Goal: Information Seeking & Learning: Find specific page/section

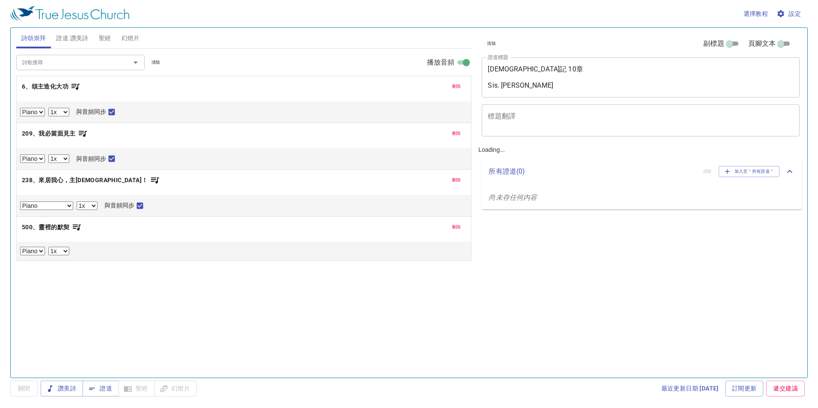
select select "1"
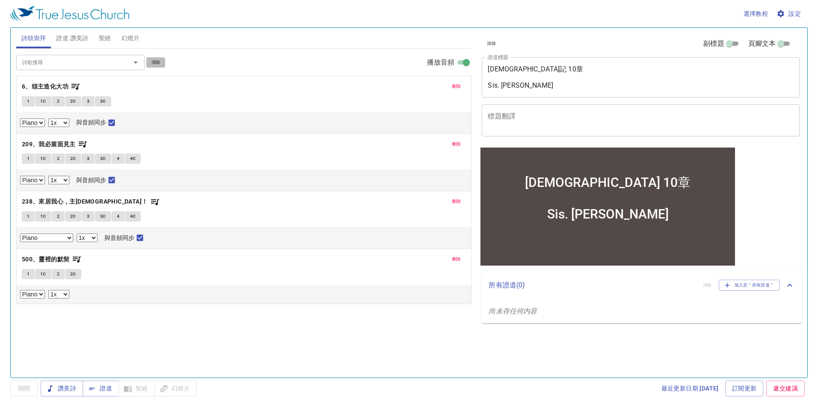
click at [153, 62] on span "清除" at bounding box center [155, 63] width 9 height 8
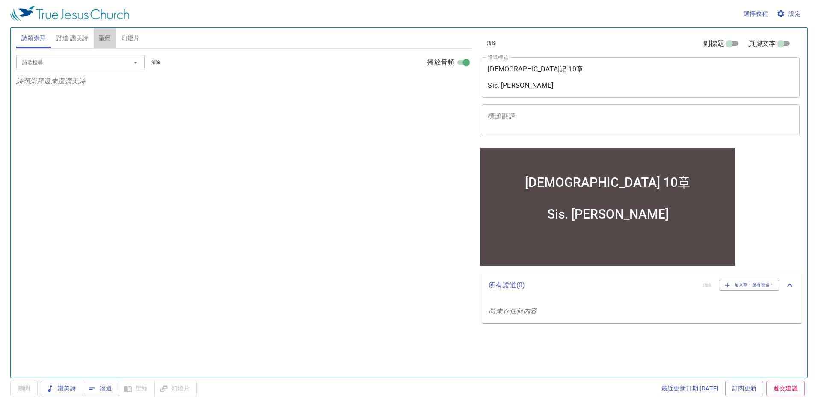
click at [102, 39] on span "聖經" at bounding box center [105, 38] width 12 height 11
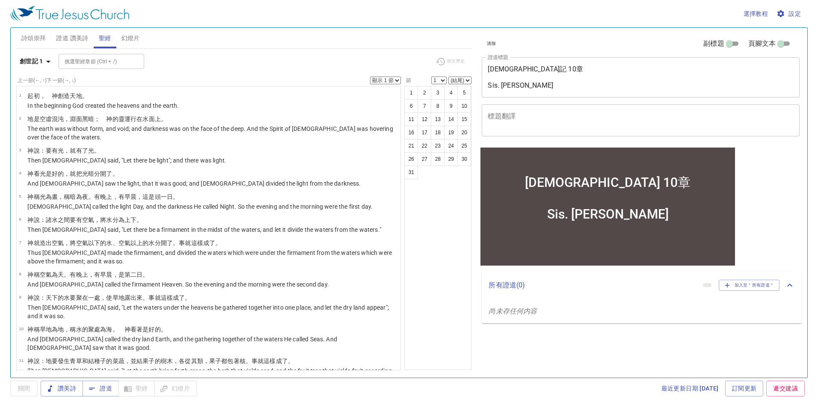
click at [794, 13] on span "設定" at bounding box center [789, 14] width 23 height 11
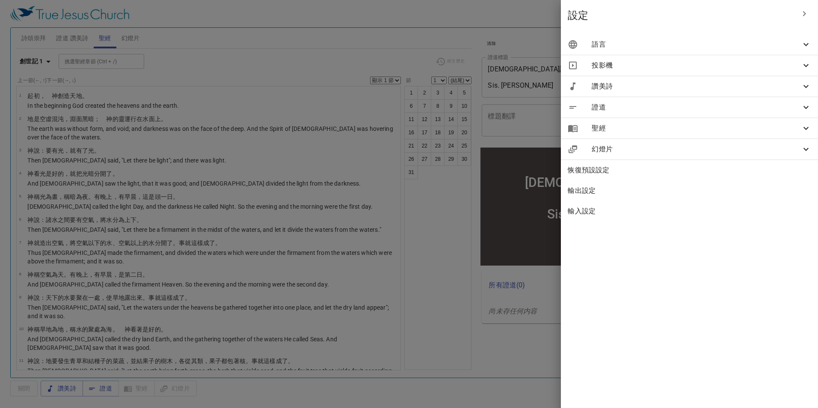
click at [797, 44] on span "語言" at bounding box center [695, 44] width 209 height 10
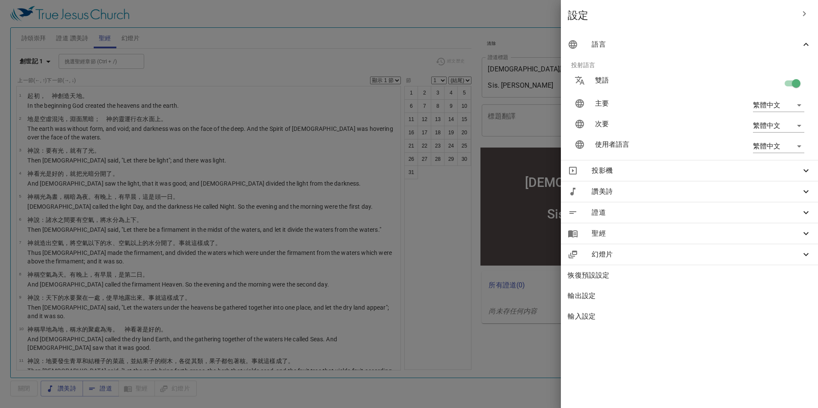
click at [789, 83] on input "checkbox" at bounding box center [795, 85] width 49 height 16
checkbox input "false"
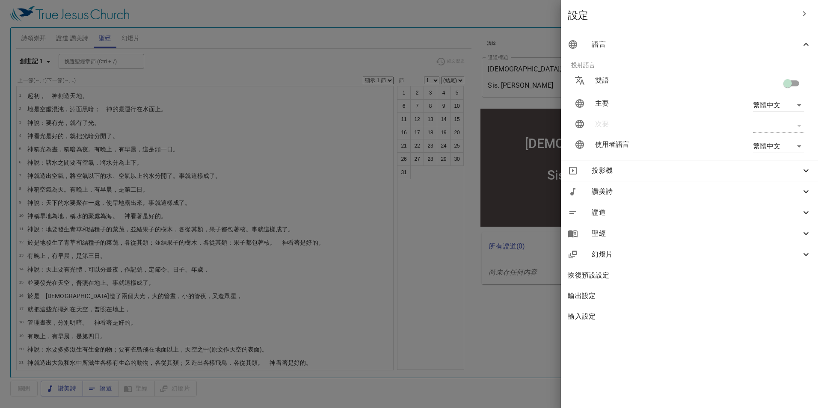
click at [446, 34] on div at bounding box center [409, 204] width 818 height 408
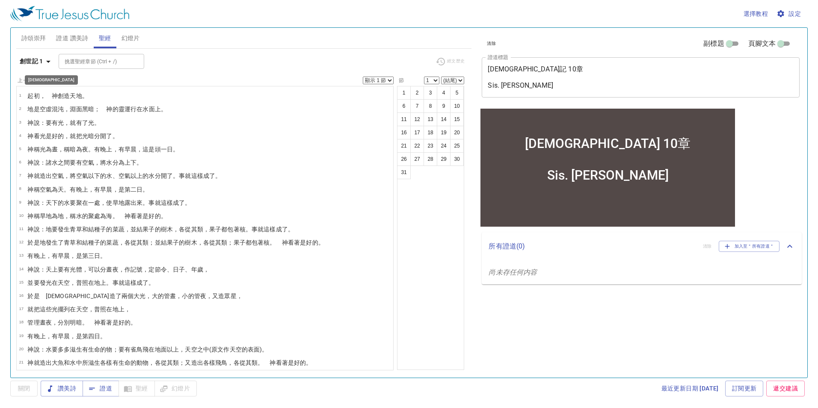
click at [49, 63] on icon "button" at bounding box center [48, 61] width 10 height 10
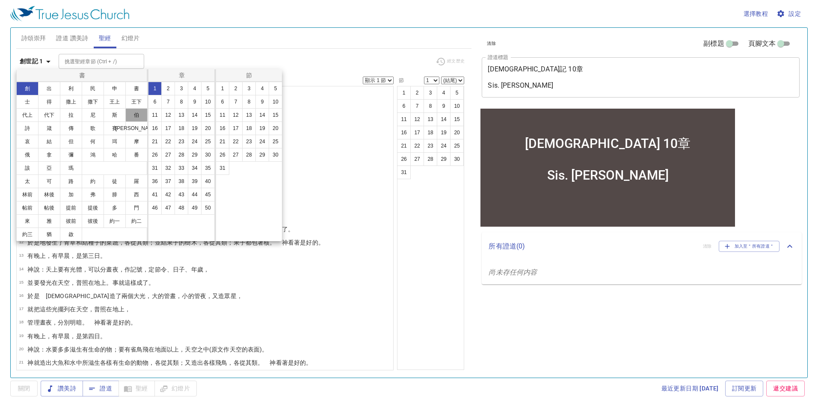
click at [133, 116] on button "伯" at bounding box center [136, 115] width 22 height 14
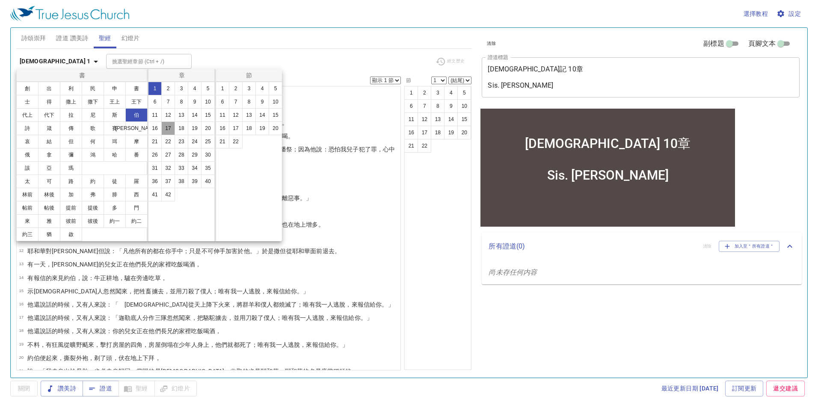
click at [167, 128] on button "17" at bounding box center [168, 128] width 14 height 14
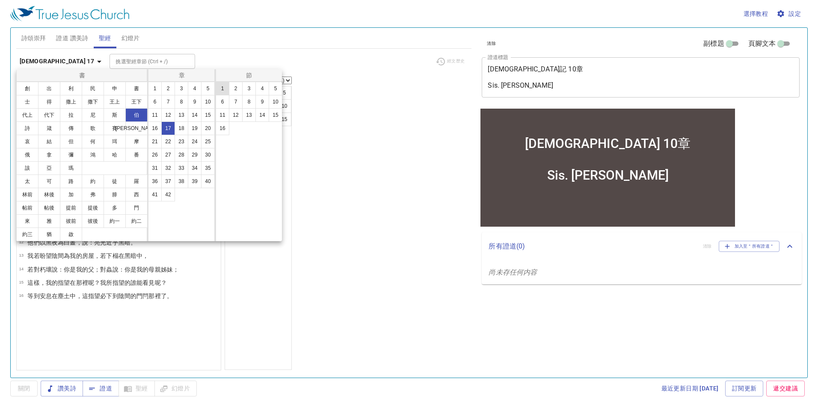
click at [224, 91] on button "1" at bounding box center [222, 89] width 14 height 14
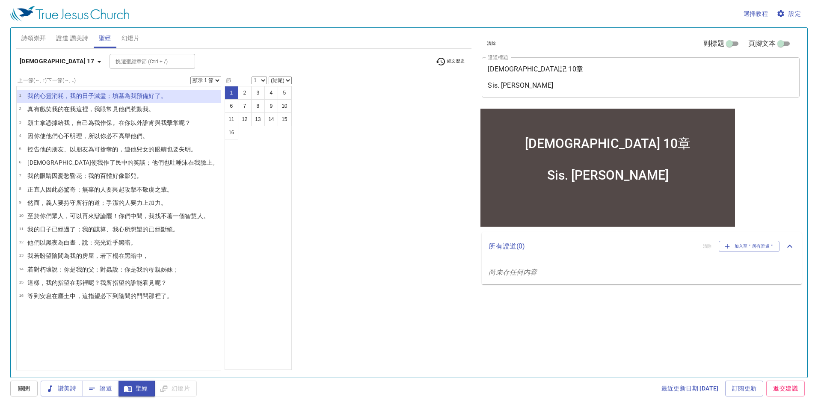
click at [517, 70] on textarea "約伯記 10章 Sis. Lydia" at bounding box center [640, 77] width 306 height 24
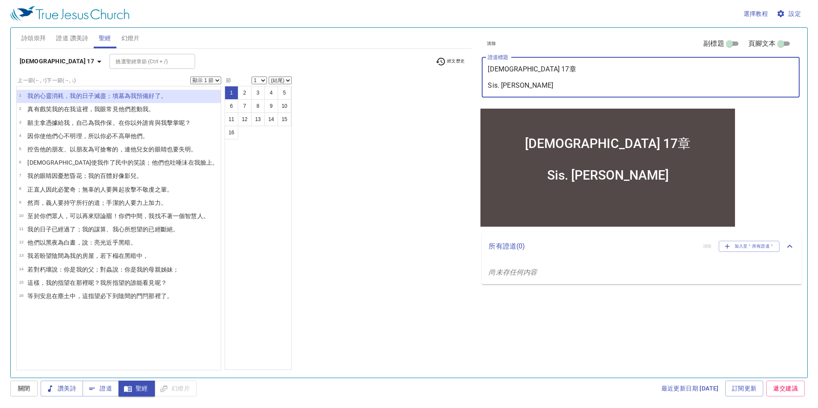
click at [519, 85] on textarea "約伯記 17章 Sis. Lydia" at bounding box center [640, 77] width 306 height 24
type textarea "[DEMOGRAPHIC_DATA] 17章 Sis. [PERSON_NAME]"
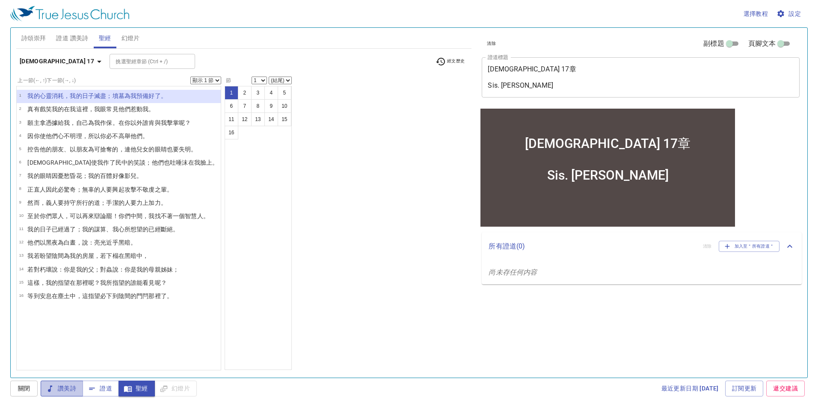
click at [55, 391] on span "讚美詩" at bounding box center [61, 388] width 29 height 11
click at [37, 38] on span "詩頌崇拜" at bounding box center [33, 38] width 25 height 11
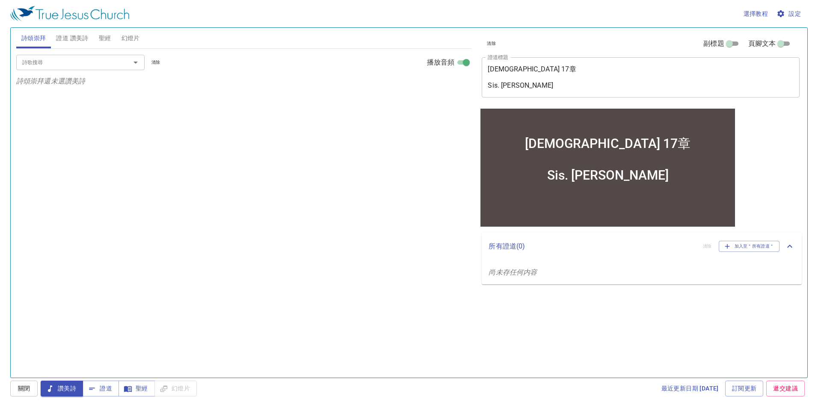
click at [107, 63] on input "詩歌搜尋" at bounding box center [68, 62] width 98 height 10
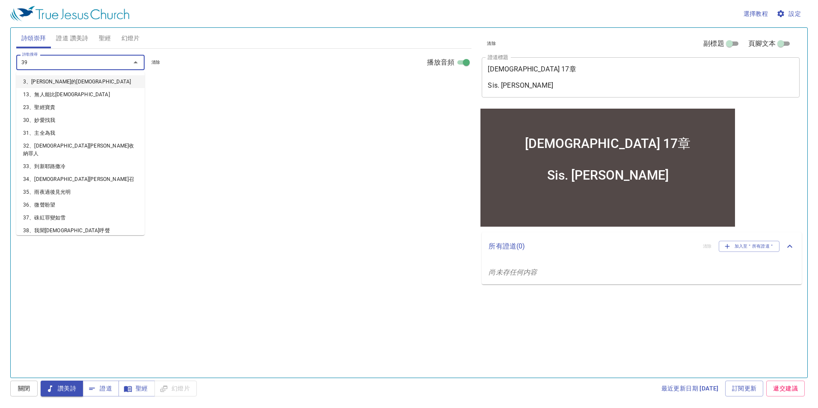
type input "398"
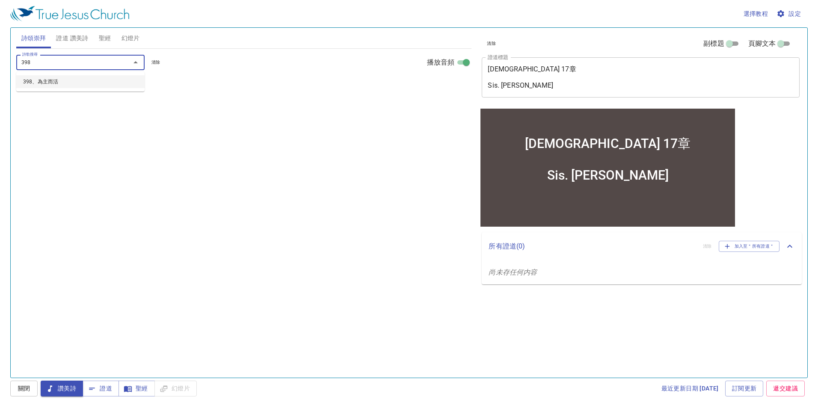
click at [94, 80] on li "398、為主而活" at bounding box center [80, 81] width 128 height 13
select select "1"
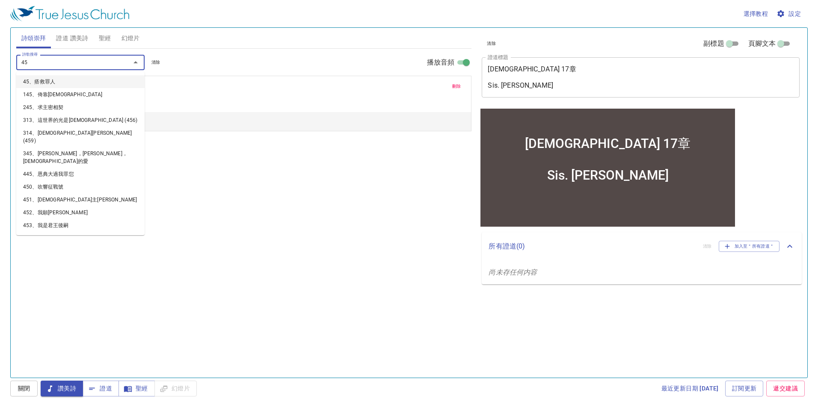
type input "452"
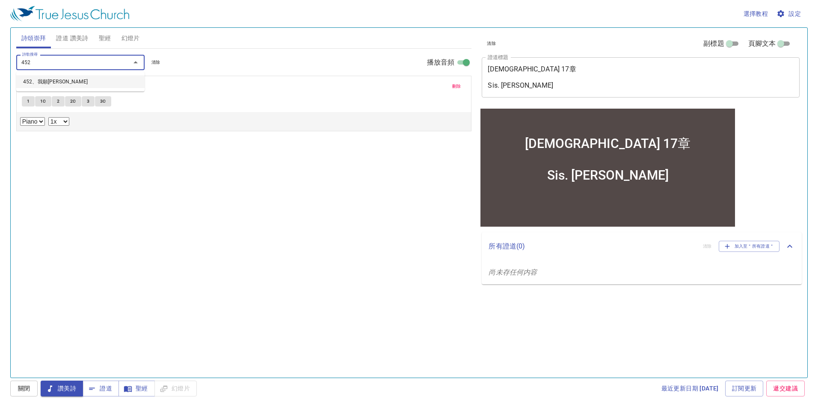
click at [92, 81] on li "452、我願常見祢" at bounding box center [80, 81] width 128 height 13
select select "1"
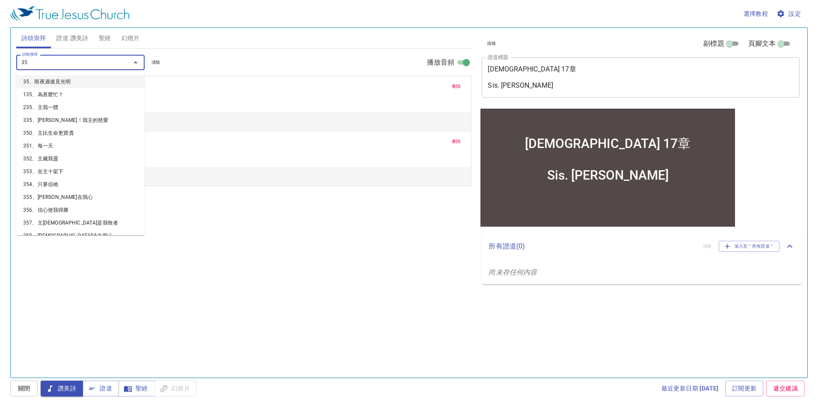
type input "357"
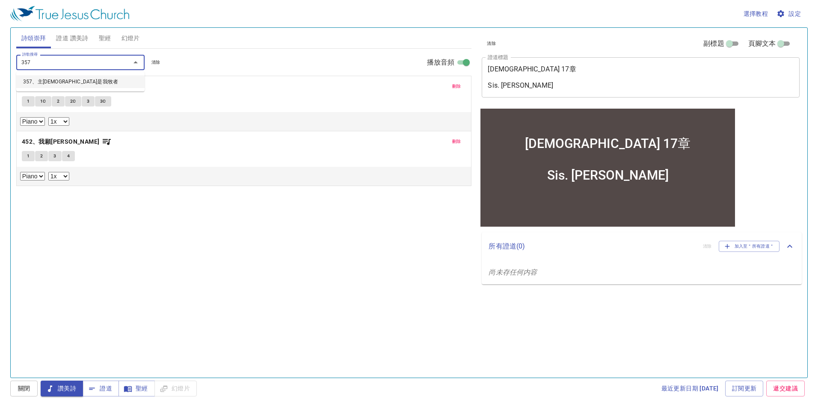
click at [123, 81] on li "357、主耶和華是我牧者" at bounding box center [80, 81] width 128 height 13
select select "1"
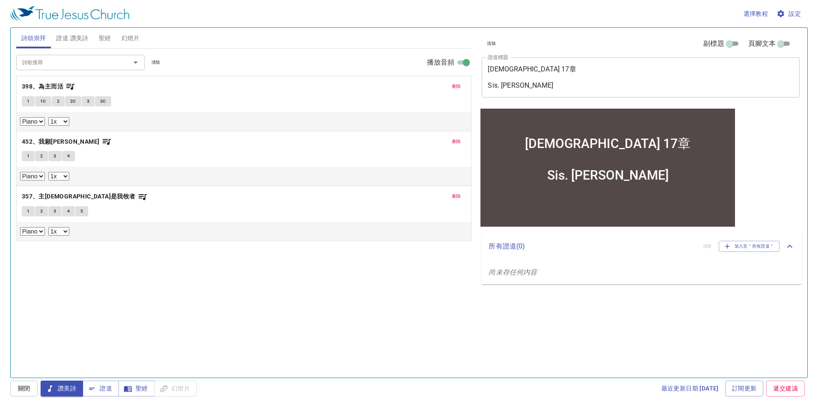
click at [29, 102] on span "1" at bounding box center [28, 101] width 3 height 8
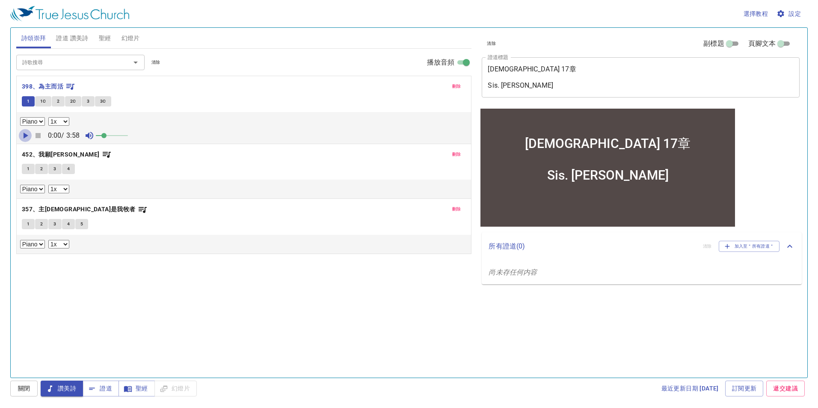
click at [26, 133] on icon "button" at bounding box center [25, 135] width 10 height 10
click at [106, 137] on span at bounding box center [105, 135] width 5 height 5
click at [43, 101] on span "1C" at bounding box center [43, 101] width 6 height 8
click at [59, 102] on button "2" at bounding box center [58, 101] width 13 height 10
click at [65, 100] on button "2C" at bounding box center [73, 101] width 16 height 10
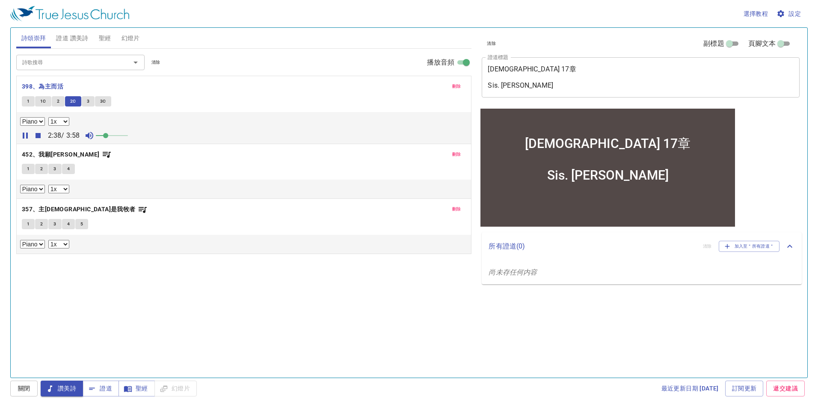
click at [87, 102] on span "3" at bounding box center [88, 101] width 3 height 8
click at [109, 135] on span at bounding box center [108, 135] width 5 height 5
click at [103, 103] on span "3C" at bounding box center [103, 101] width 6 height 8
click at [27, 172] on span "1" at bounding box center [28, 169] width 3 height 8
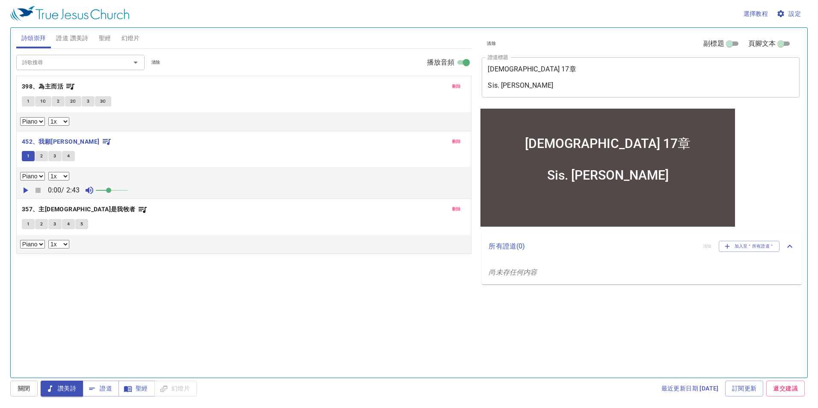
click at [24, 189] on icon "button" at bounding box center [26, 190] width 5 height 6
click at [41, 158] on span "2" at bounding box center [41, 156] width 3 height 8
click at [56, 158] on span "3" at bounding box center [54, 156] width 3 height 8
click at [65, 157] on button "4" at bounding box center [68, 156] width 13 height 10
click at [27, 225] on span "1" at bounding box center [28, 224] width 3 height 8
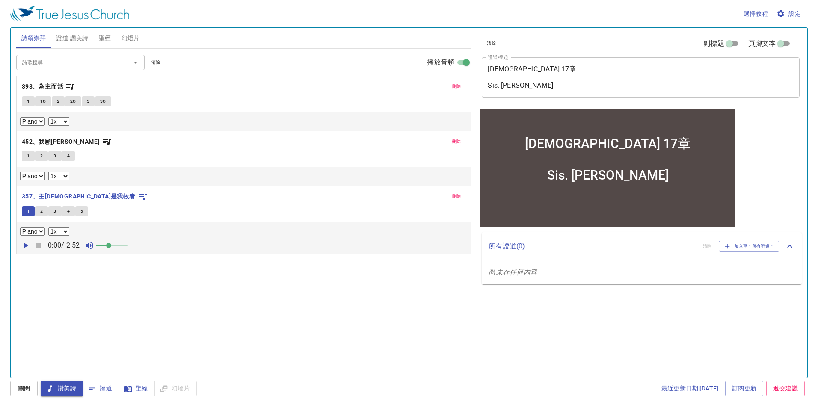
click at [27, 244] on icon "button" at bounding box center [25, 245] width 10 height 10
click at [41, 213] on span "2" at bounding box center [41, 211] width 3 height 8
click at [56, 214] on span "3" at bounding box center [54, 211] width 3 height 8
click at [84, 214] on button "5" at bounding box center [81, 211] width 13 height 10
click at [27, 247] on icon "button" at bounding box center [25, 245] width 5 height 6
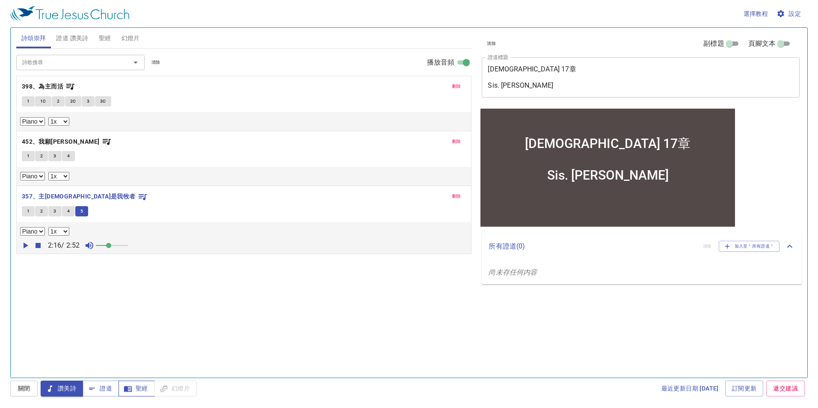
click at [147, 390] on span "聖經" at bounding box center [136, 388] width 23 height 11
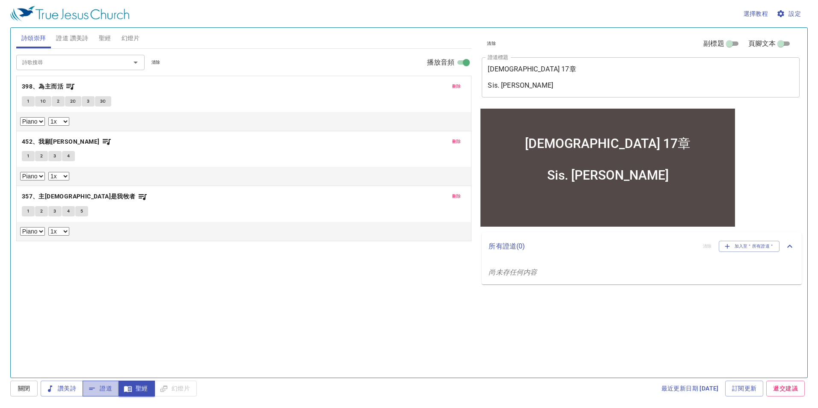
click at [106, 393] on span "證道" at bounding box center [100, 388] width 23 height 11
click at [454, 83] on span "刪除" at bounding box center [456, 87] width 9 height 8
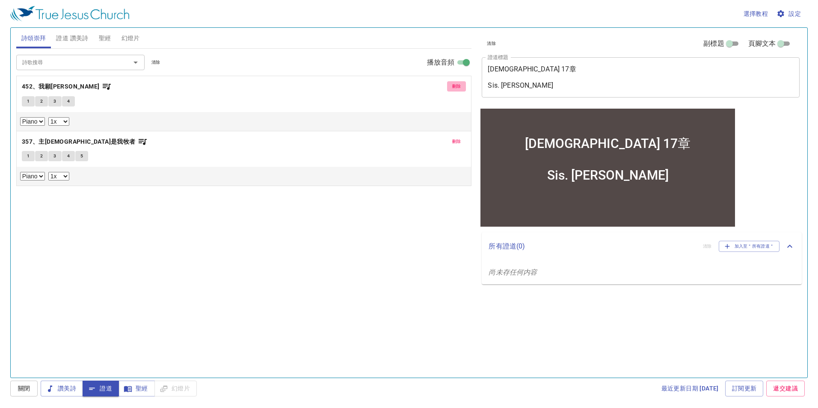
click at [454, 83] on span "刪除" at bounding box center [456, 87] width 9 height 8
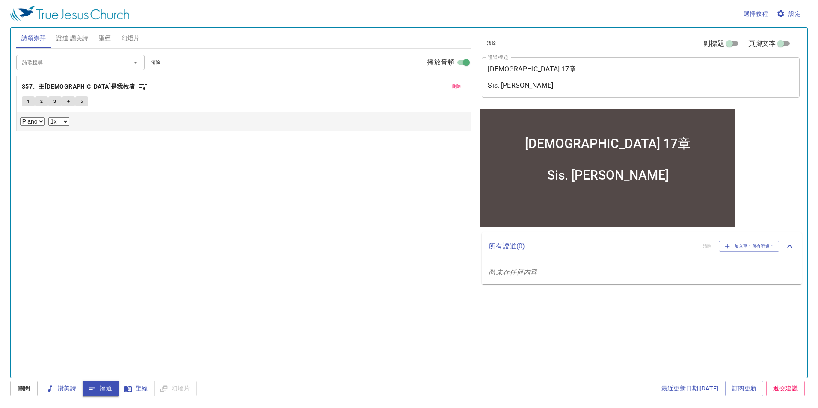
click at [457, 86] on span "刪除" at bounding box center [456, 87] width 9 height 8
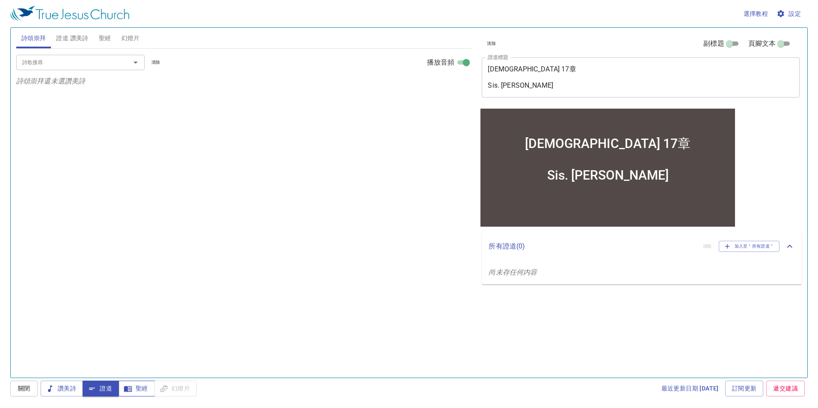
click at [142, 388] on span "聖經" at bounding box center [136, 388] width 23 height 11
click at [103, 34] on span "聖經" at bounding box center [105, 38] width 12 height 11
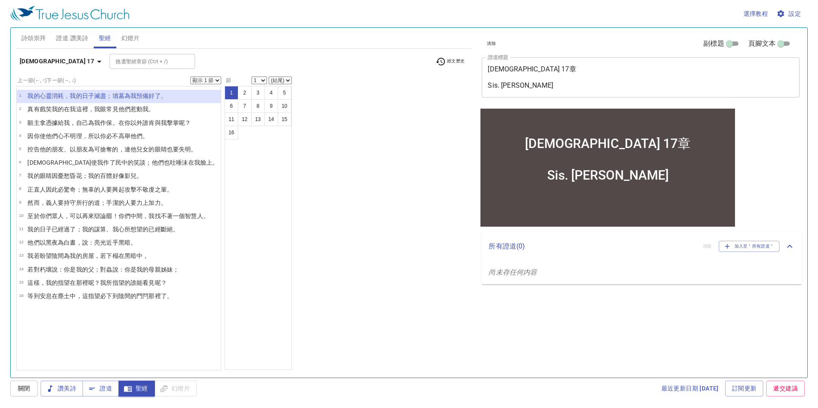
click at [207, 81] on select "顯示 1 節 顯示 2 節 顯示 3 節 顯示 4 節 顯示 5 節" at bounding box center [205, 81] width 31 height 8
select select "2"
click at [190, 77] on select "顯示 1 節 顯示 2 節 顯示 3 節 顯示 4 節 顯示 5 節" at bounding box center [205, 81] width 31 height 8
click at [365, 215] on div "上一節 (←, ↑) 下一節 (→, ↓) 顯示 1 節 顯示 2 節 顯示 3 節 顯示 4 節 顯示 5 節 1 我的心靈 消耗 ，我的日子 滅盡 ；墳墓…" at bounding box center [243, 224] width 455 height 294
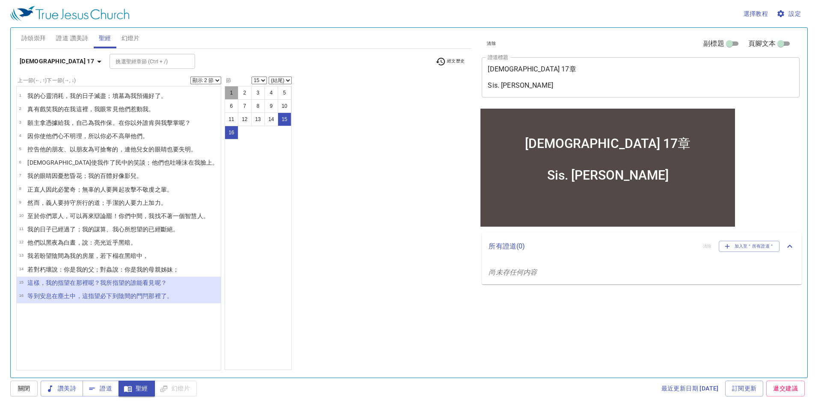
click at [224, 94] on button "1" at bounding box center [231, 93] width 14 height 14
select select "1"
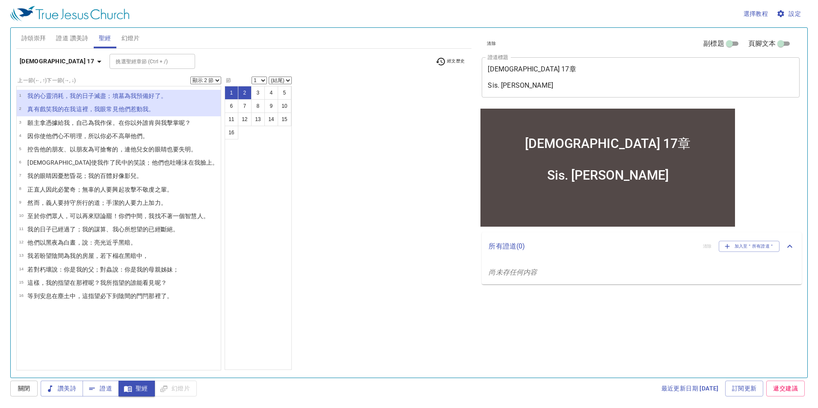
click at [204, 78] on select "顯示 1 節 顯示 2 節 顯示 3 節 顯示 4 節 顯示 5 節" at bounding box center [205, 81] width 31 height 8
select select "1"
click at [190, 77] on select "顯示 1 節 顯示 2 節 顯示 3 節 顯示 4 節 顯示 5 節" at bounding box center [205, 81] width 31 height 8
click at [364, 213] on div "上一節 (←, ↑) 下一節 (→, ↓) 顯示 1 節 顯示 2 節 顯示 3 節 顯示 4 節 顯示 5 節 1 我的心靈 消耗 ，我的日子 滅盡 ；墳墓…" at bounding box center [243, 224] width 455 height 294
click at [97, 61] on icon "button" at bounding box center [99, 62] width 4 height 2
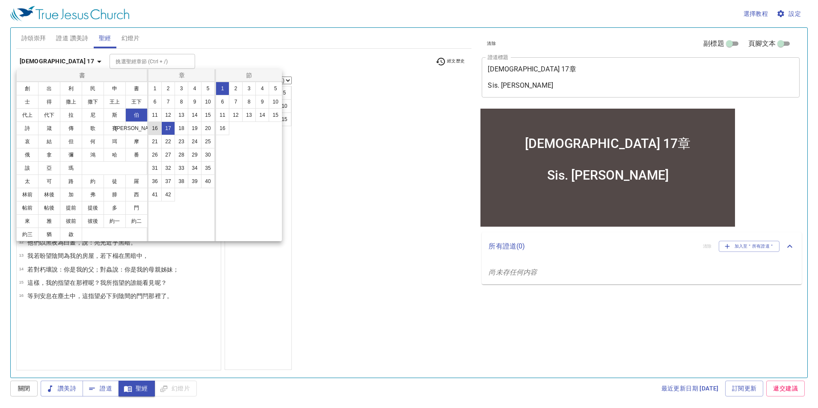
click at [156, 126] on button "16" at bounding box center [155, 128] width 14 height 14
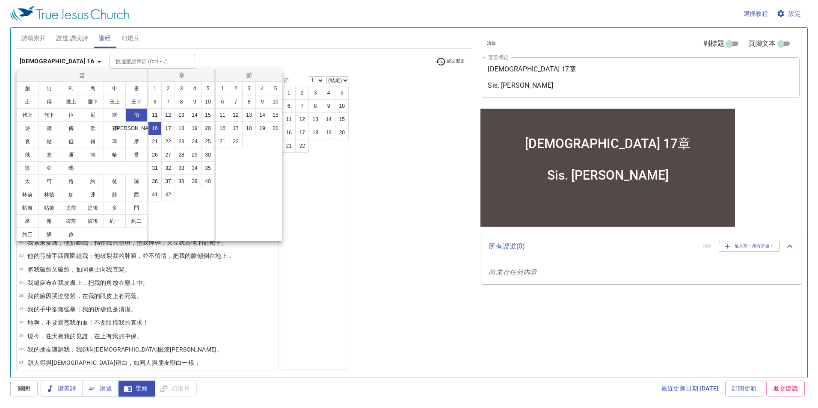
click at [396, 240] on div at bounding box center [409, 204] width 818 height 408
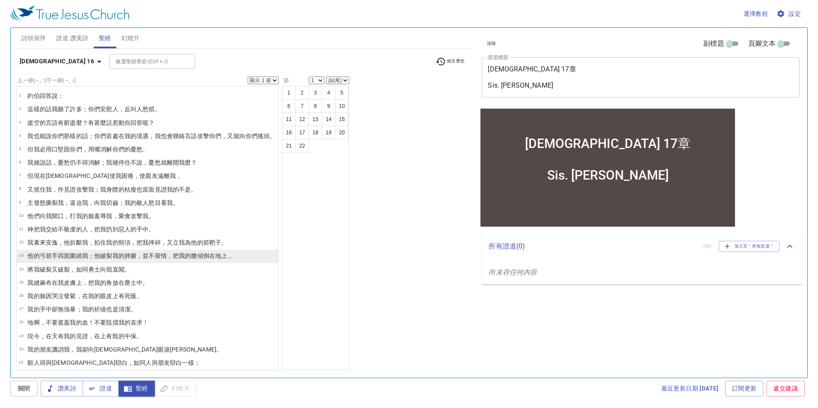
scroll to position [17, 0]
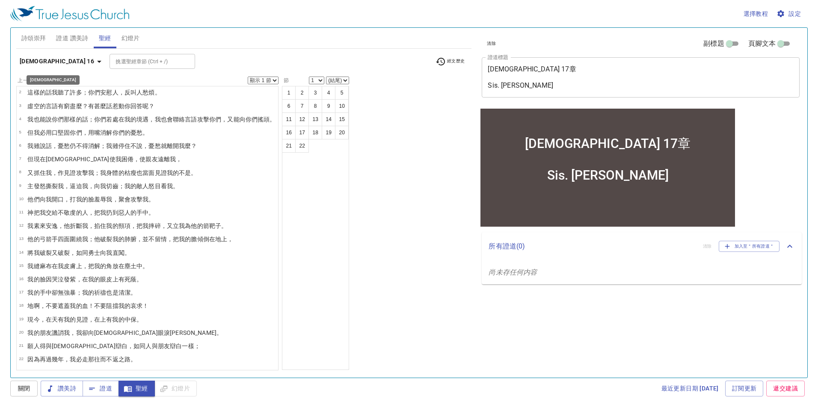
click at [94, 61] on icon "button" at bounding box center [99, 61] width 10 height 10
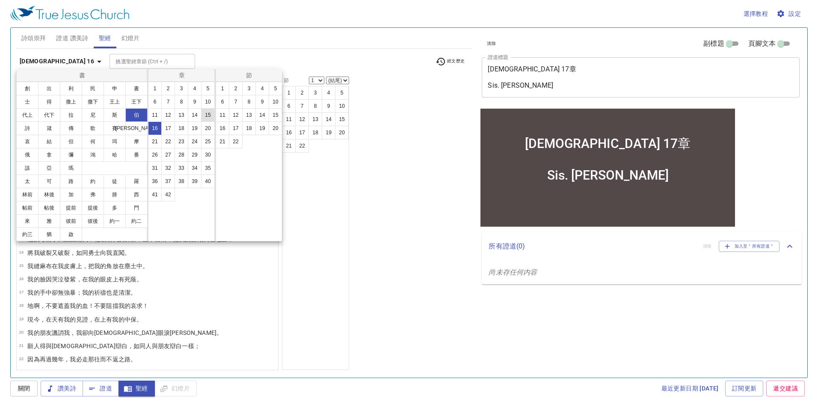
click at [209, 118] on button "15" at bounding box center [208, 115] width 14 height 14
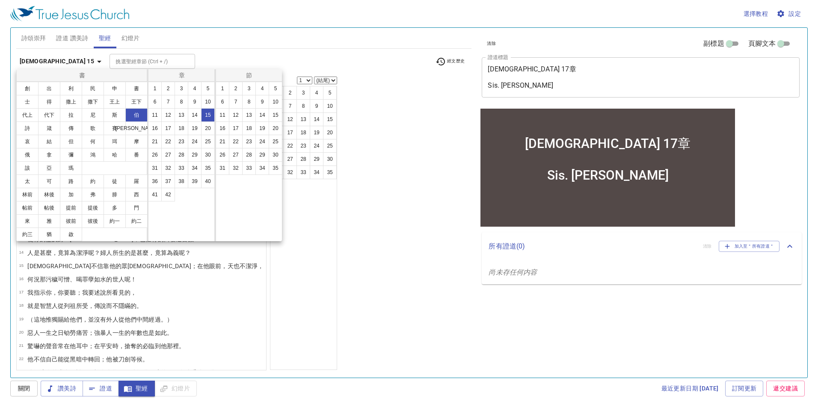
scroll to position [0, 0]
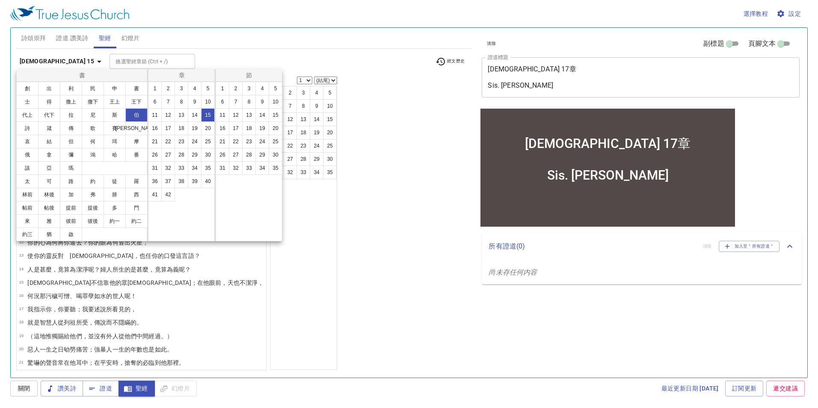
click at [378, 252] on div at bounding box center [409, 204] width 818 height 408
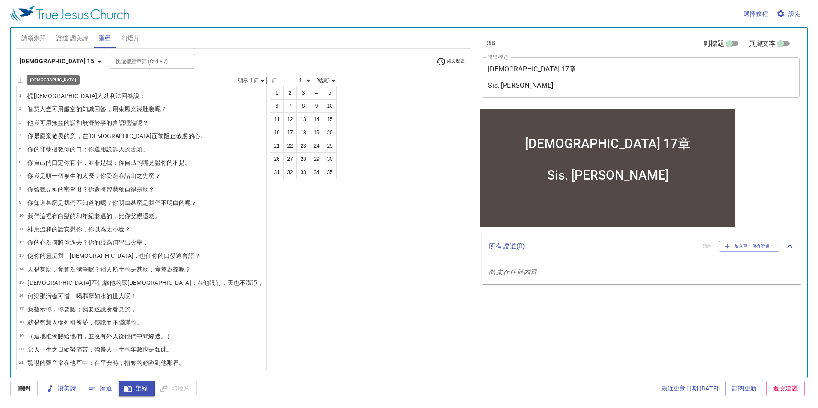
click at [38, 58] on b "約伯記 15" at bounding box center [57, 61] width 74 height 11
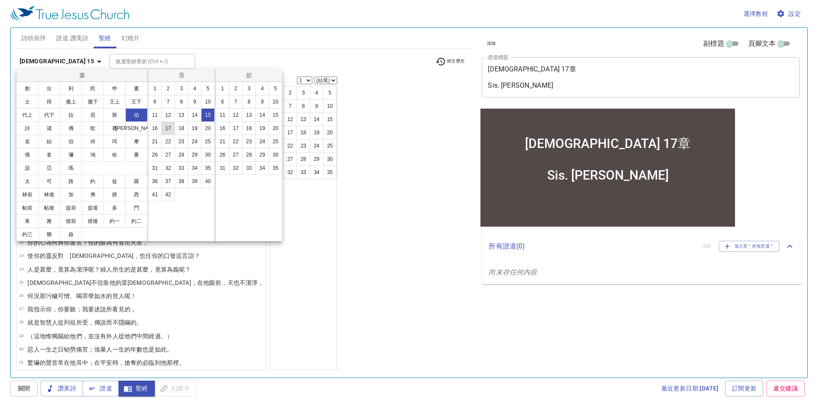
click at [164, 127] on button "17" at bounding box center [168, 128] width 14 height 14
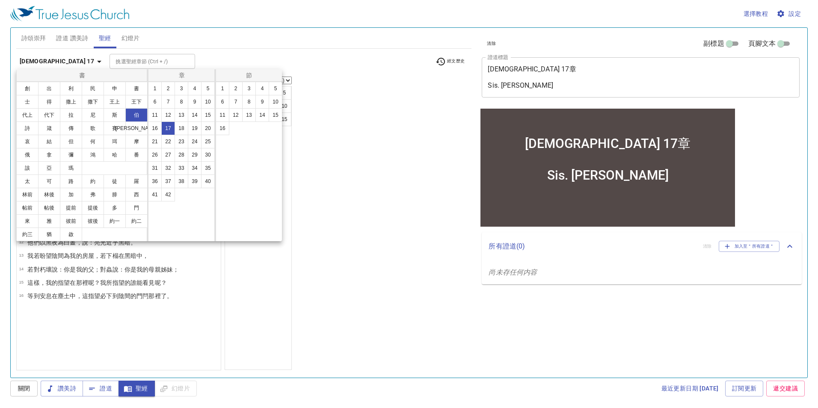
click at [335, 218] on div at bounding box center [409, 204] width 818 height 408
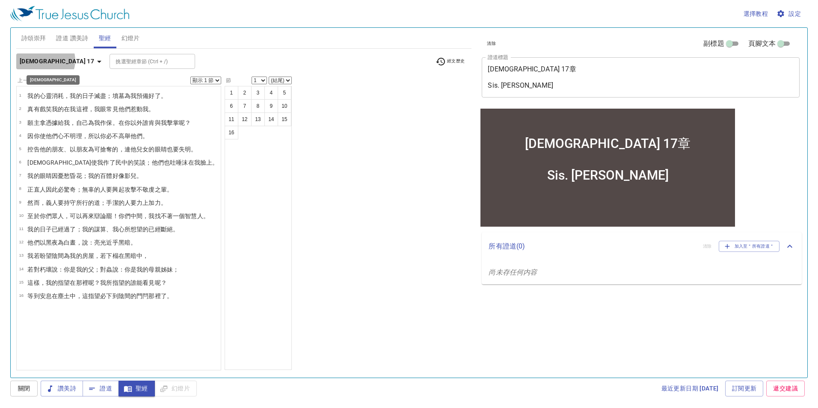
click at [45, 60] on b "[DEMOGRAPHIC_DATA] 17" at bounding box center [57, 61] width 74 height 11
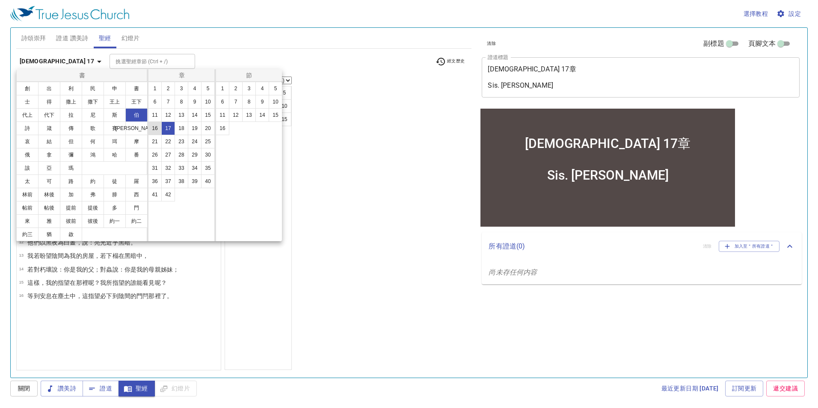
click at [154, 128] on button "16" at bounding box center [155, 128] width 14 height 14
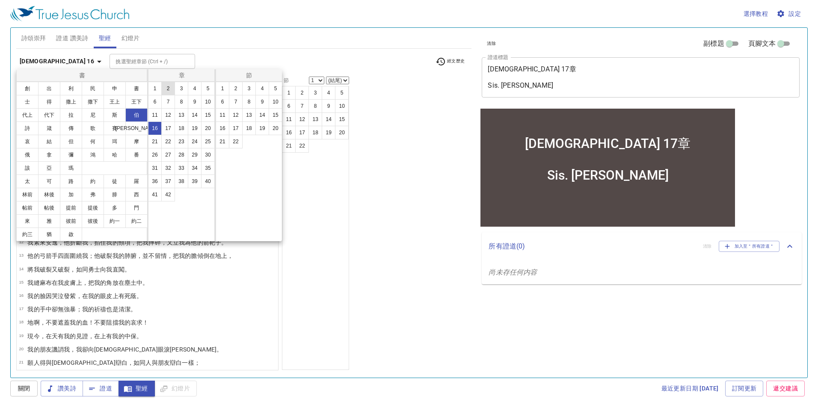
click at [168, 85] on button "2" at bounding box center [168, 89] width 14 height 14
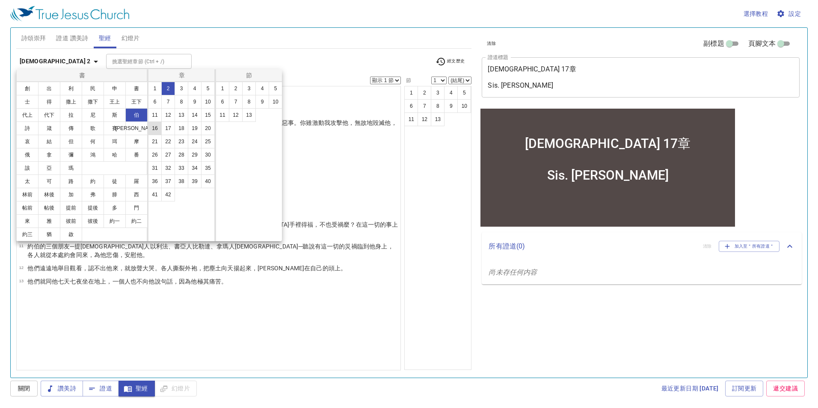
click at [156, 131] on button "16" at bounding box center [155, 128] width 14 height 14
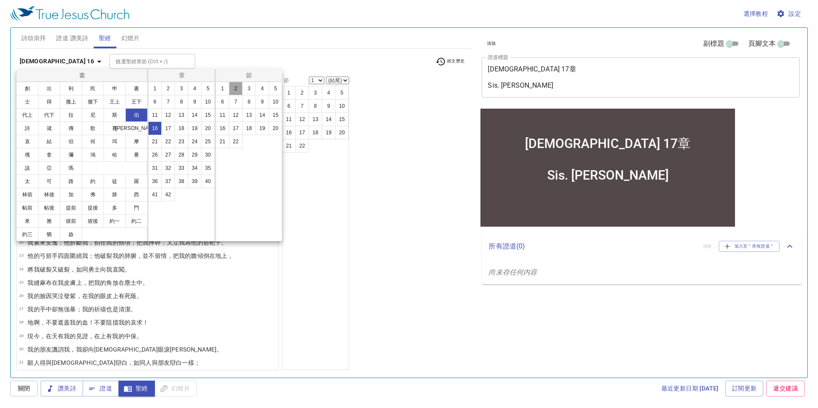
click at [238, 89] on button "2" at bounding box center [236, 89] width 14 height 14
select select "2"
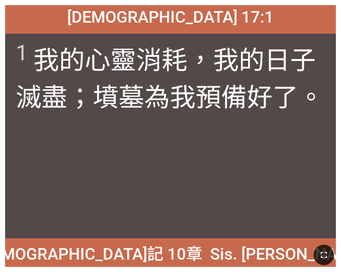
click at [328, 258] on icon "button" at bounding box center [324, 255] width 10 height 10
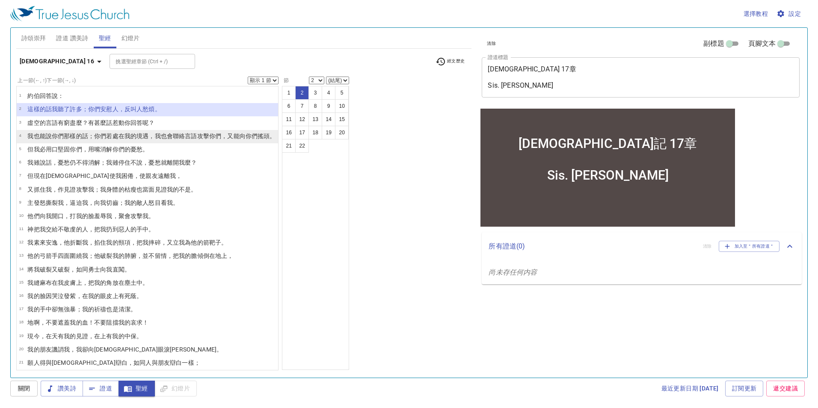
click at [127, 138] on wh3426 "我的境遇，我也會聯絡 言語 攻擊你們，又能向 你們搖 頭 。" at bounding box center [199, 136] width 151 height 7
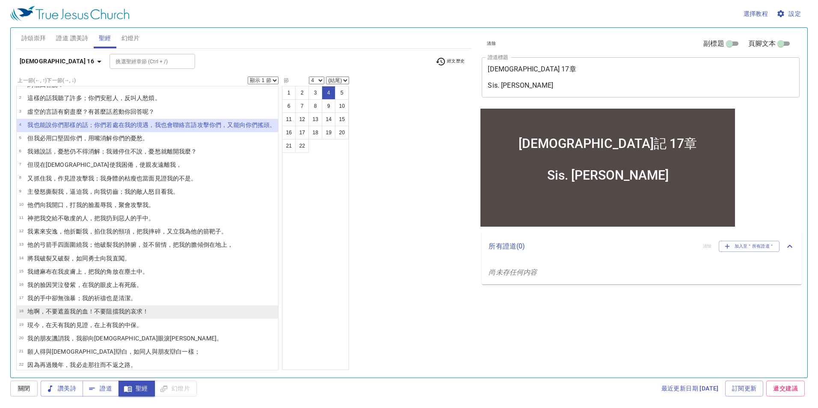
scroll to position [17, 0]
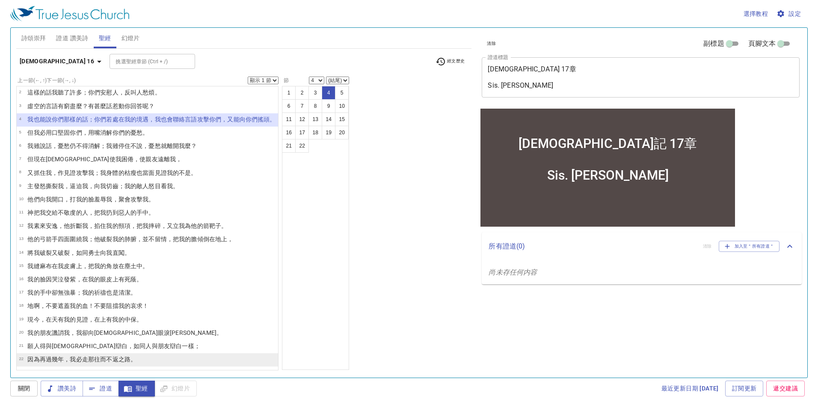
click at [145, 363] on li "22 因為再過 幾 年 ，我必走 那往而不返 之路 。" at bounding box center [147, 359] width 261 height 13
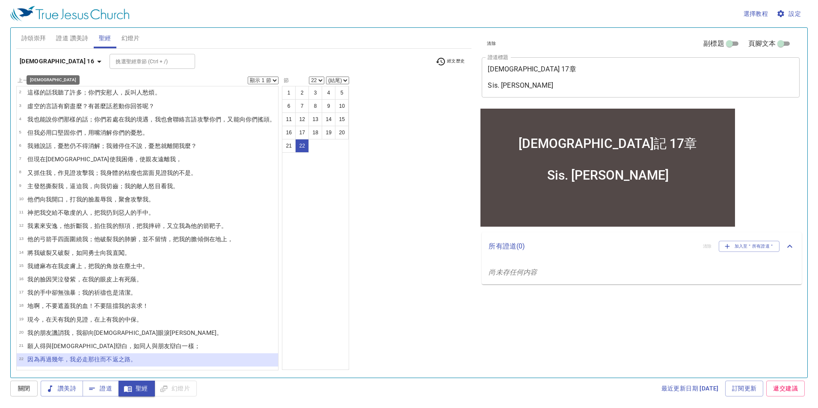
click at [40, 63] on b "約伯記 16" at bounding box center [57, 61] width 74 height 11
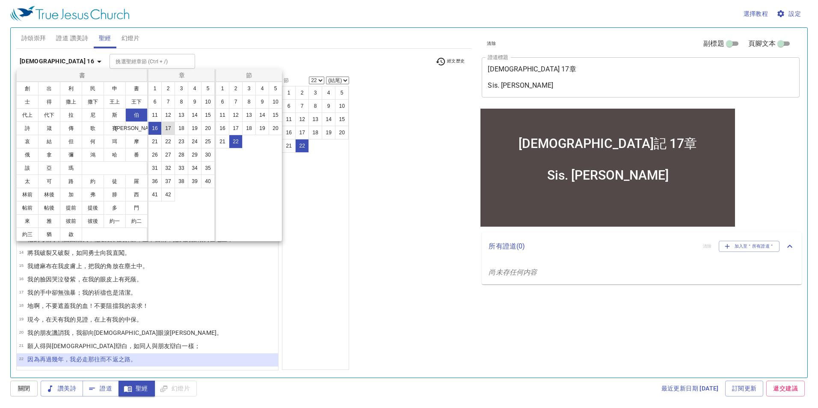
click at [167, 127] on button "17" at bounding box center [168, 128] width 14 height 14
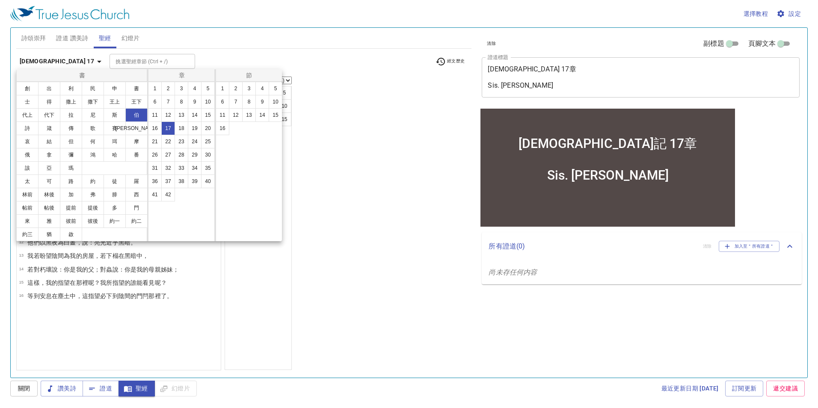
scroll to position [0, 0]
click at [221, 87] on button "1" at bounding box center [222, 89] width 14 height 14
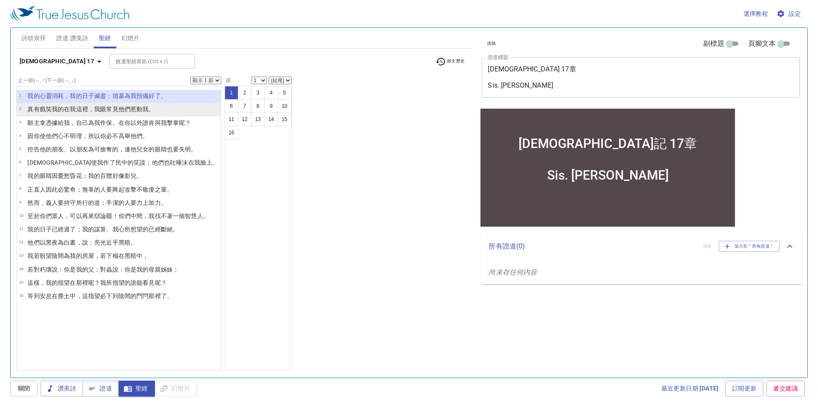
click at [112, 110] on wh5869 "常見 他們惹動 我。" at bounding box center [130, 109] width 48 height 7
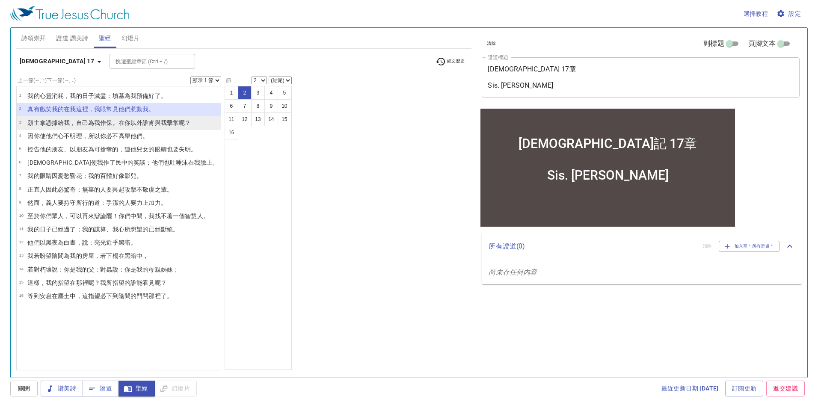
click at [109, 126] on wh7760 "給我，自己為我作保 。在你以外誰肯與我擊 掌 呢？" at bounding box center [124, 122] width 133 height 7
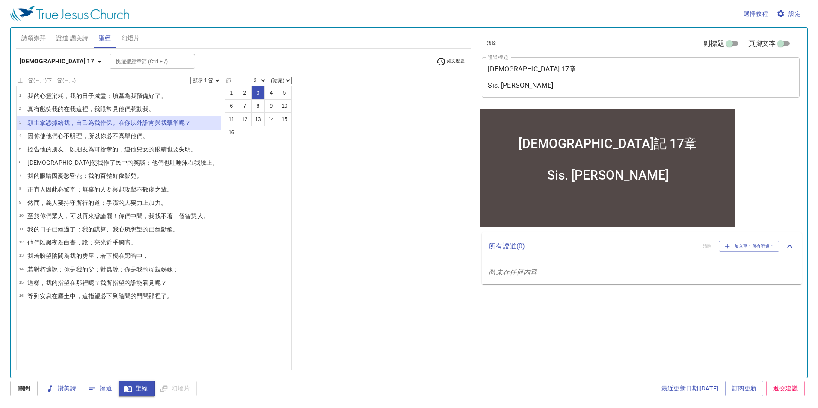
select select "4"
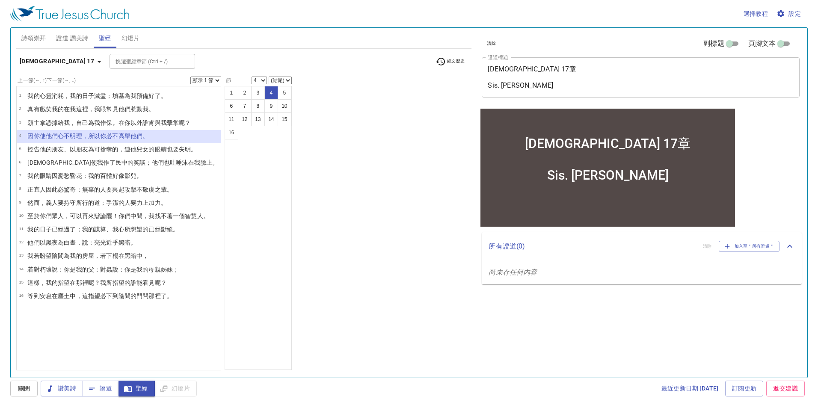
select select "5"
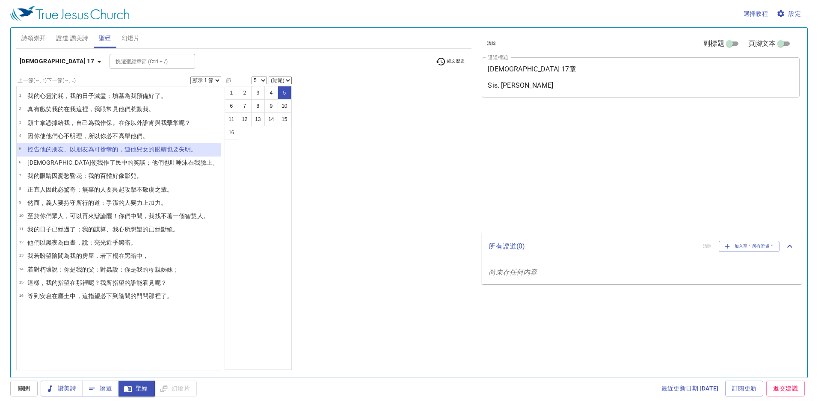
select select "5"
select select "6"
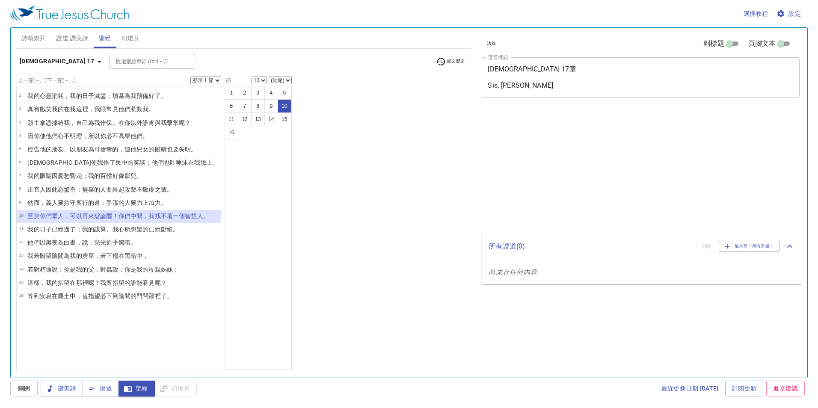
select select "10"
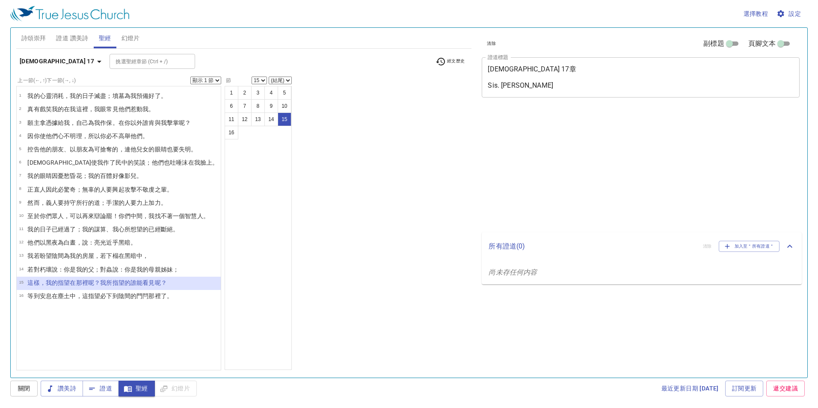
select select "15"
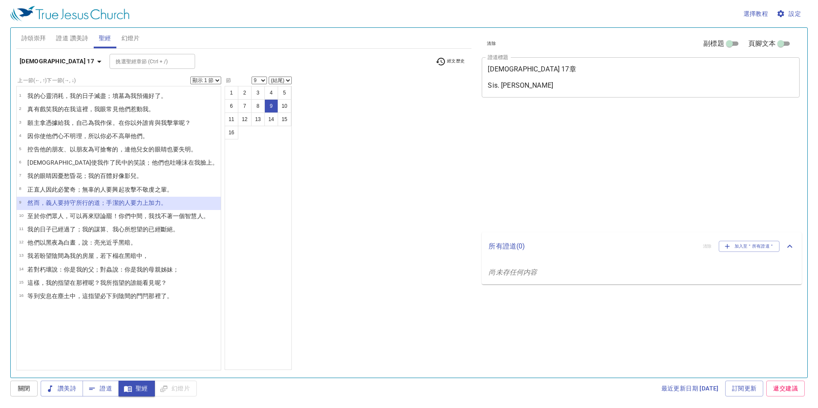
select select "9"
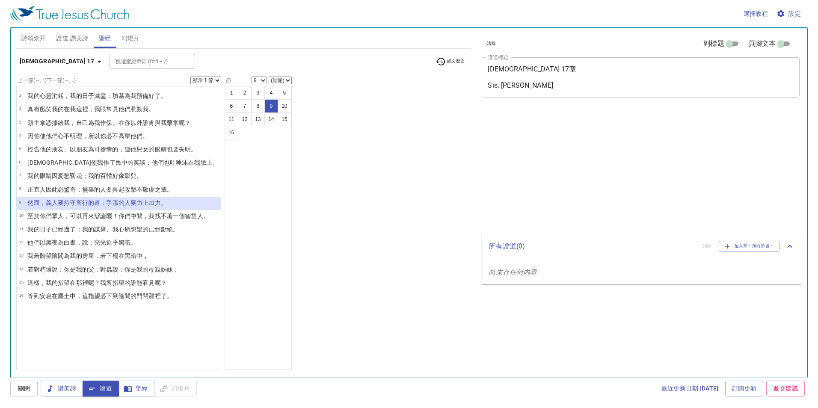
select select "9"
